Goal: Navigation & Orientation: Find specific page/section

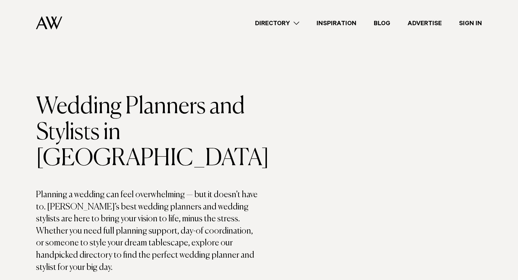
click at [41, 12] on nav "Directory Hair & Makeup Flowers Venues" at bounding box center [259, 23] width 446 height 46
click at [39, 19] on img at bounding box center [49, 22] width 26 height 13
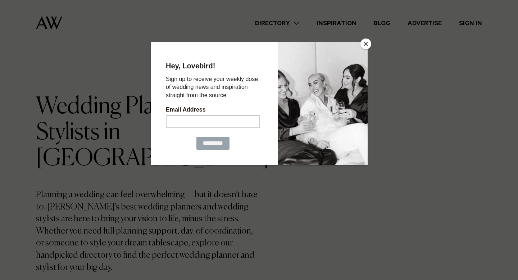
click at [365, 48] on button "Close" at bounding box center [365, 43] width 11 height 11
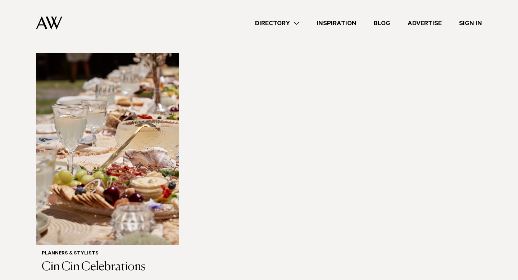
scroll to position [1126, 0]
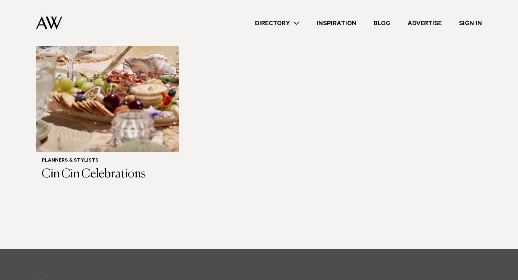
click at [46, 21] on img at bounding box center [49, 22] width 26 height 13
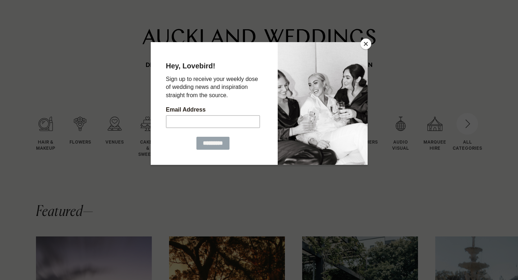
click at [368, 44] on button "Close" at bounding box center [365, 43] width 11 height 11
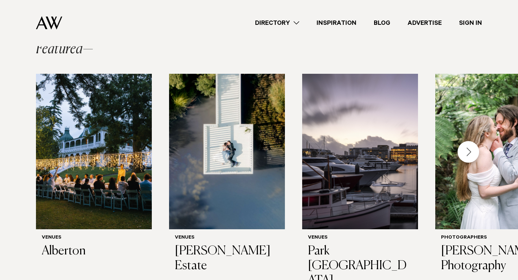
scroll to position [184, 0]
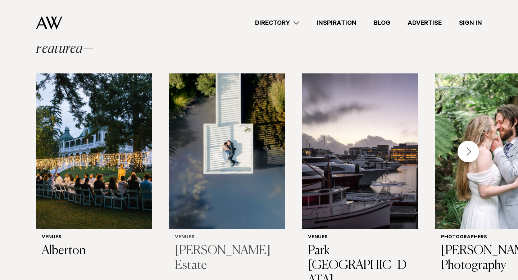
click at [205, 160] on img "2 / 29" at bounding box center [227, 150] width 116 height 155
